Goal: Task Accomplishment & Management: Use online tool/utility

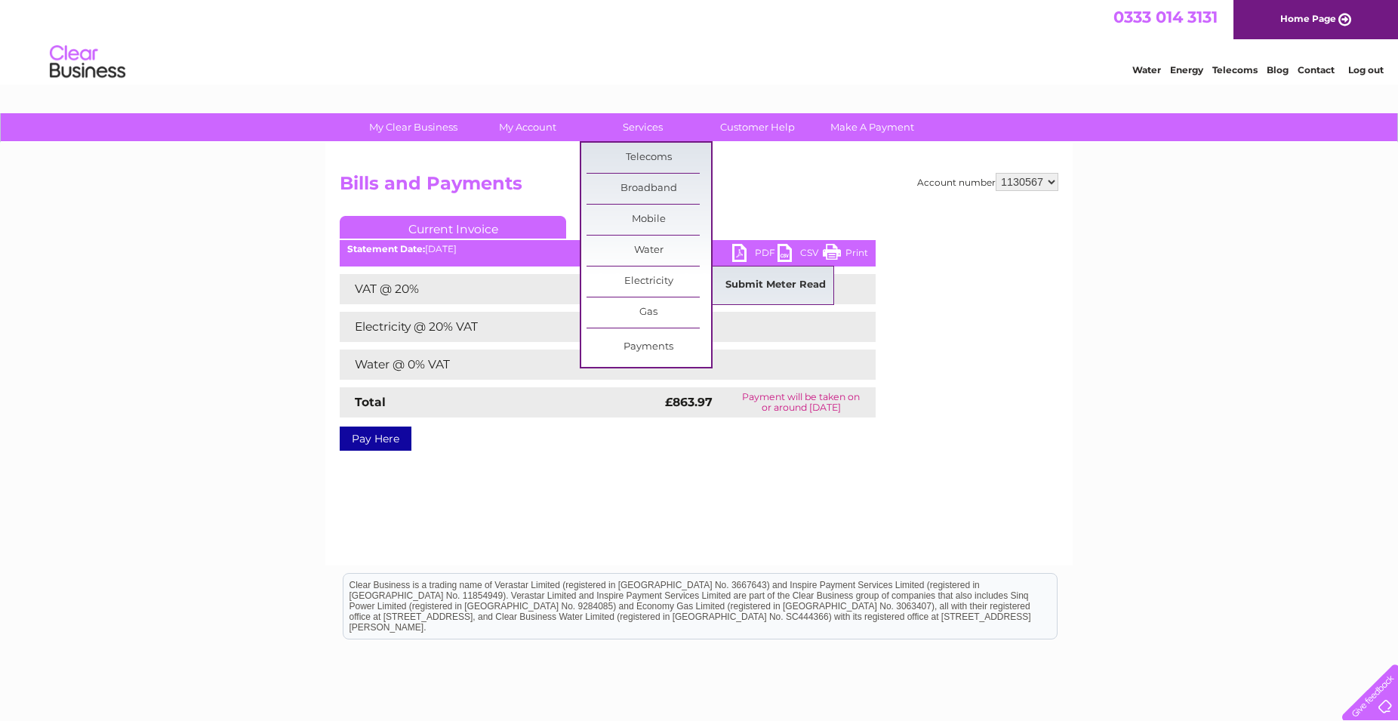
click at [781, 288] on link "Submit Meter Read" at bounding box center [776, 285] width 125 height 30
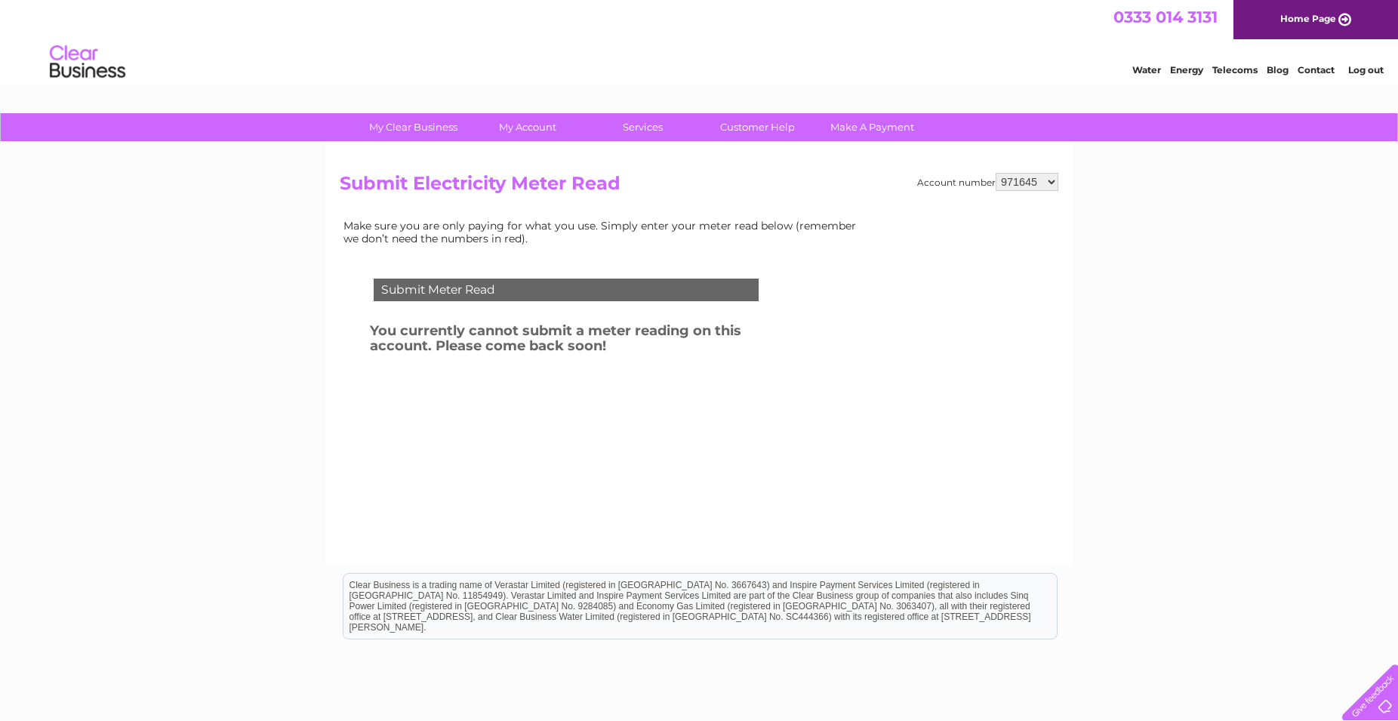
click at [996, 173] on select "971645 1130567" at bounding box center [1027, 182] width 63 height 18
select select "1130567"
click option "1130567" at bounding box center [0, 0] width 0 height 0
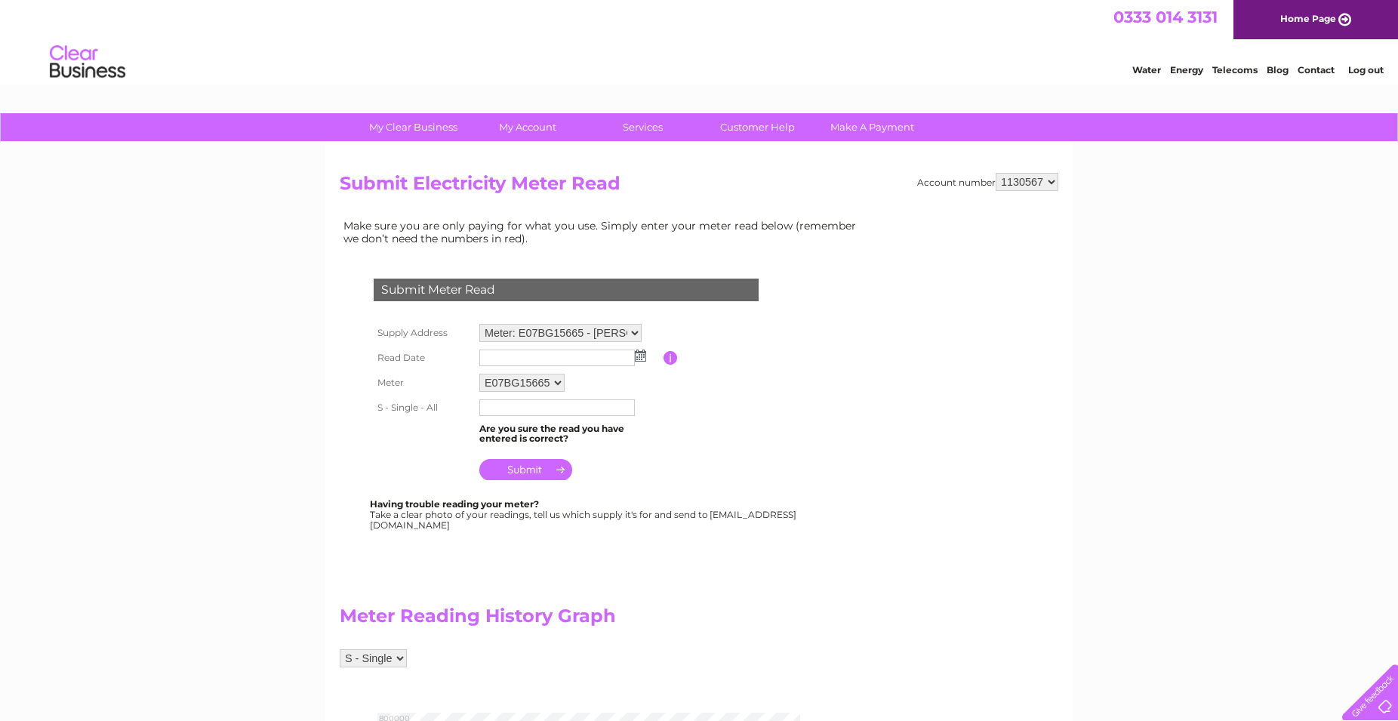
click at [640, 354] on img at bounding box center [640, 356] width 11 height 12
click at [530, 436] on td "6" at bounding box center [517, 438] width 25 height 17
type input "[DATE]"
click at [536, 407] on input "text" at bounding box center [557, 407] width 156 height 17
type input "703958"
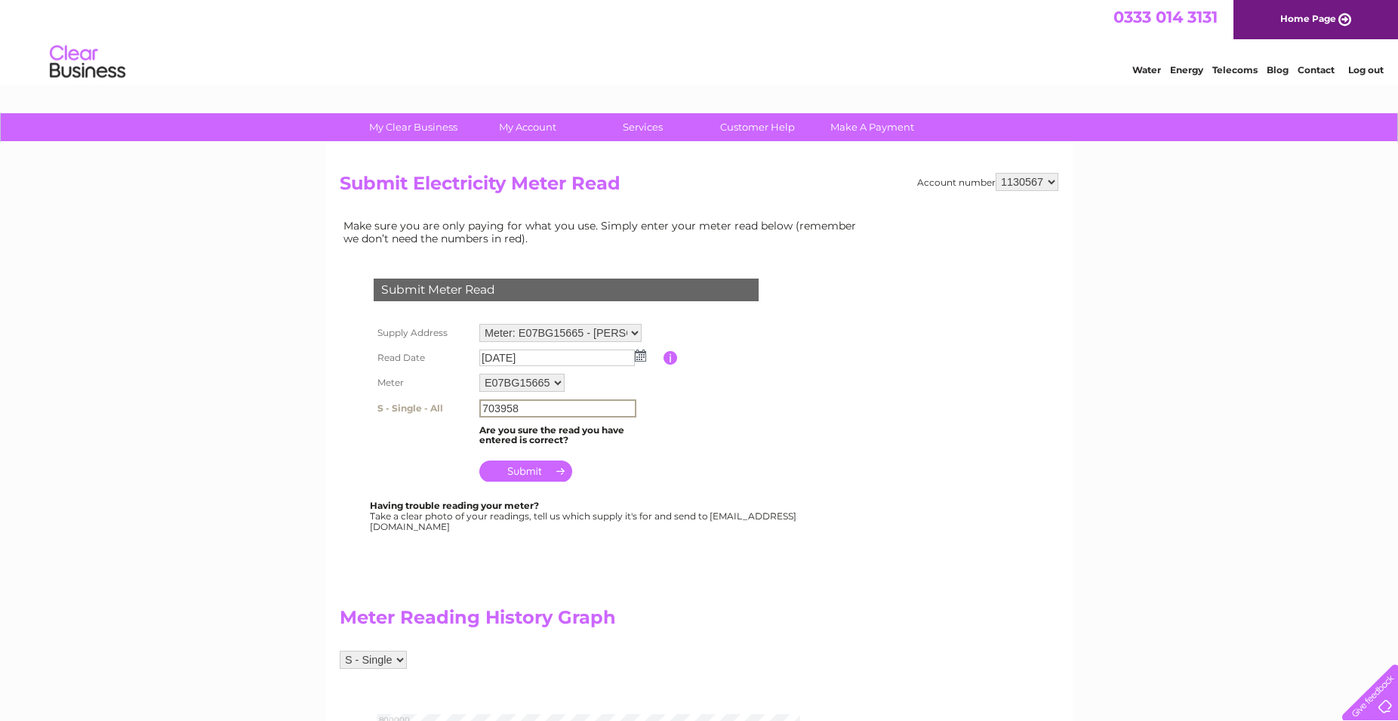
click at [534, 470] on input "submit" at bounding box center [525, 471] width 93 height 21
